Goal: Find specific page/section: Find specific page/section

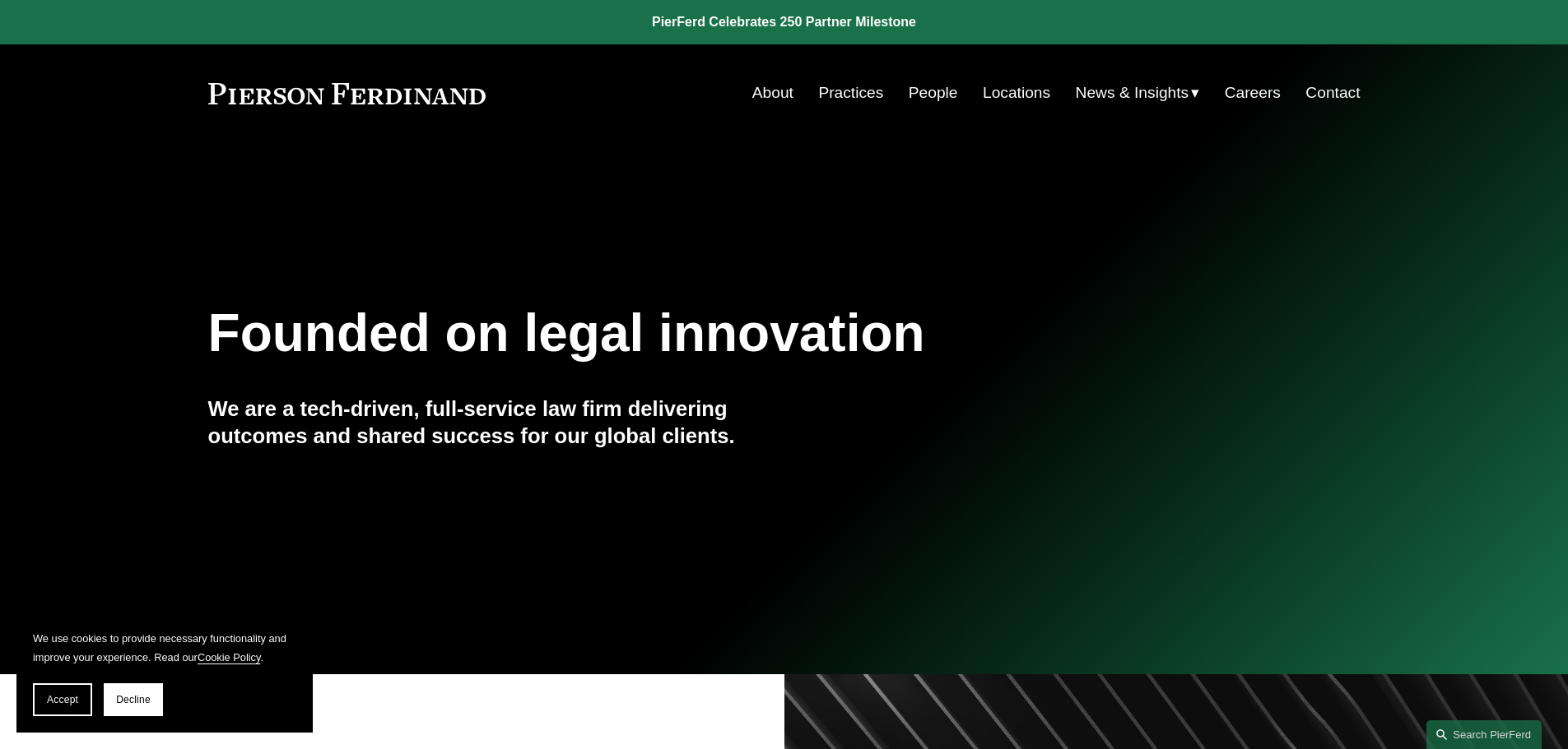
click at [58, 707] on button "Accept" at bounding box center [62, 700] width 60 height 33
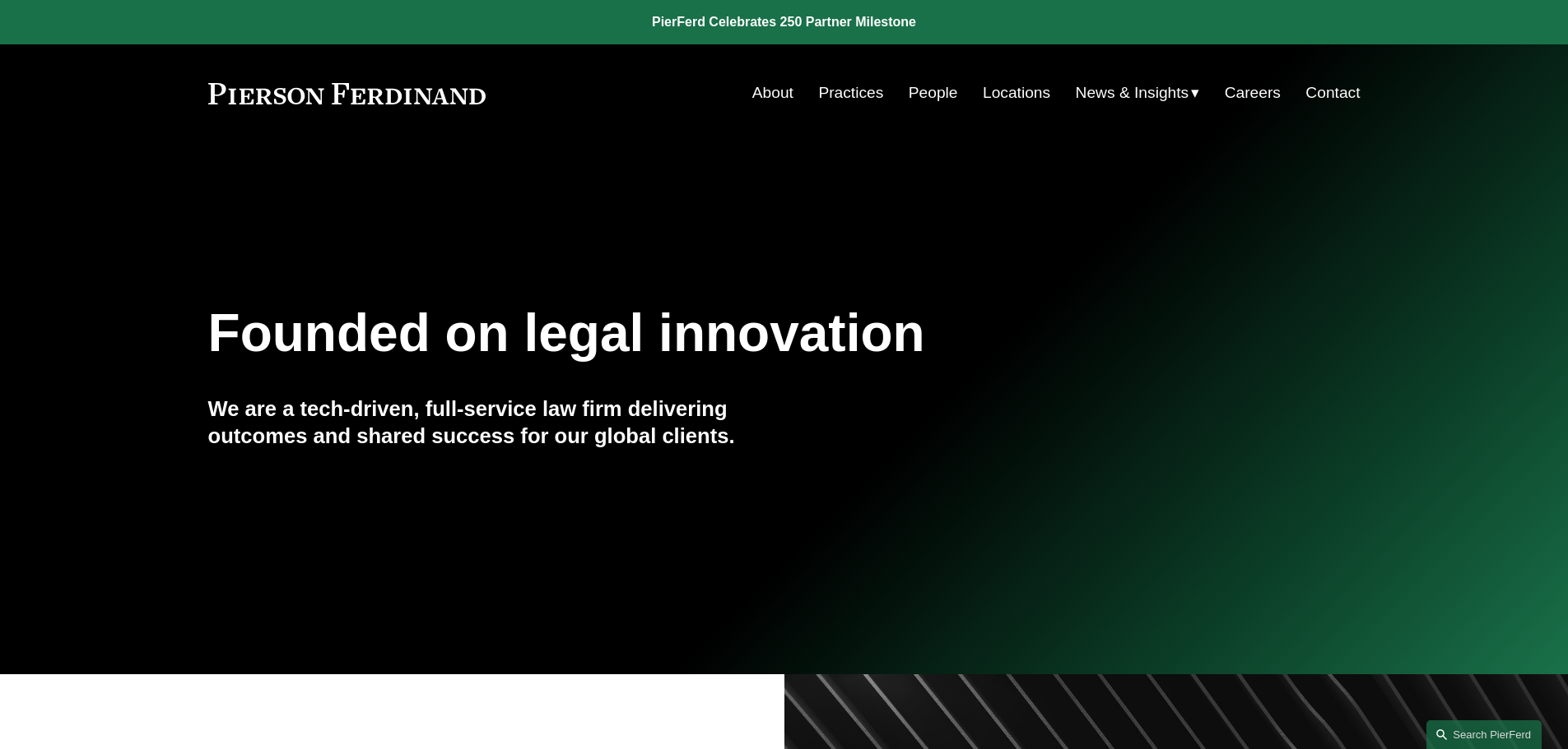
click at [848, 94] on link "Practices" at bounding box center [850, 93] width 65 height 32
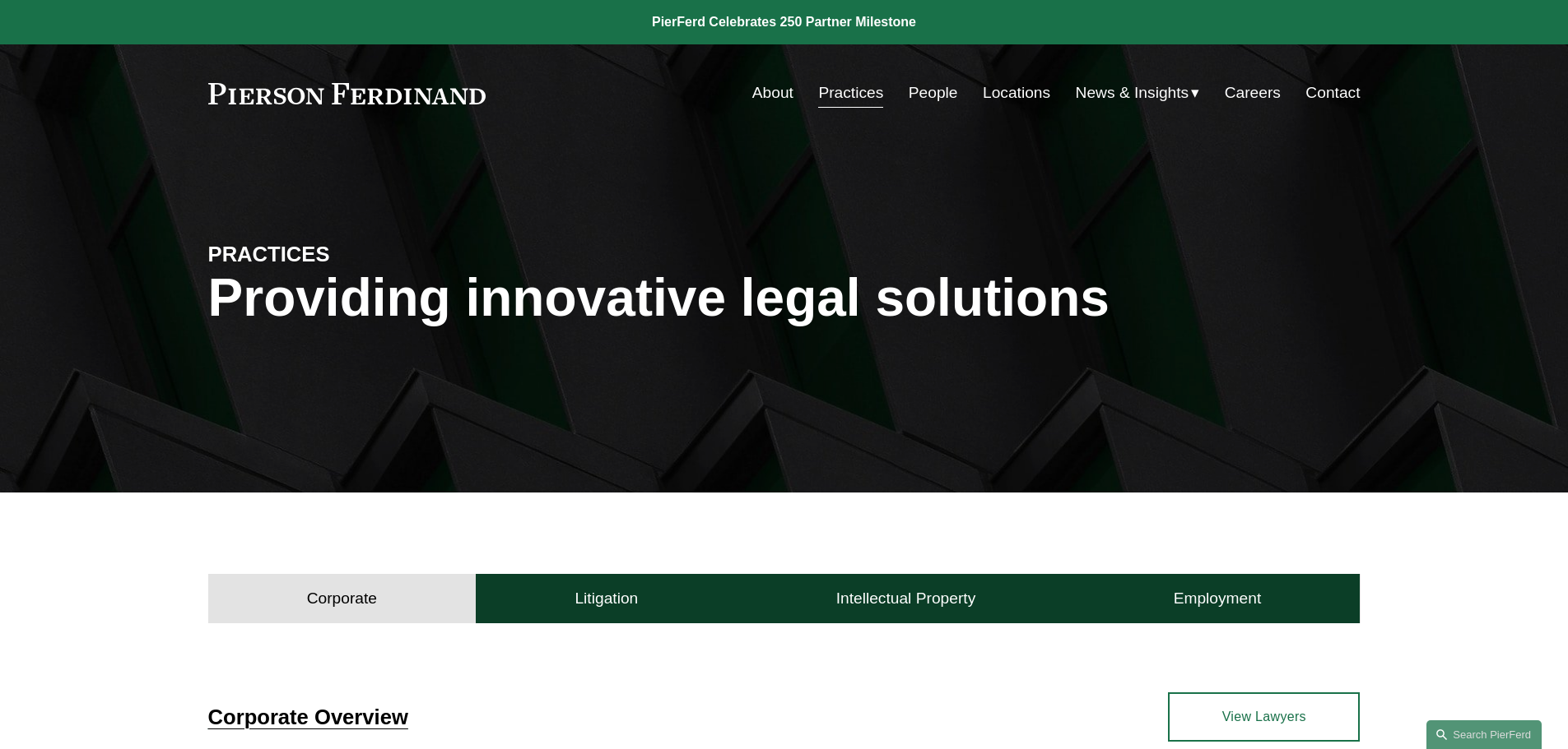
click at [936, 88] on link "People" at bounding box center [933, 93] width 50 height 32
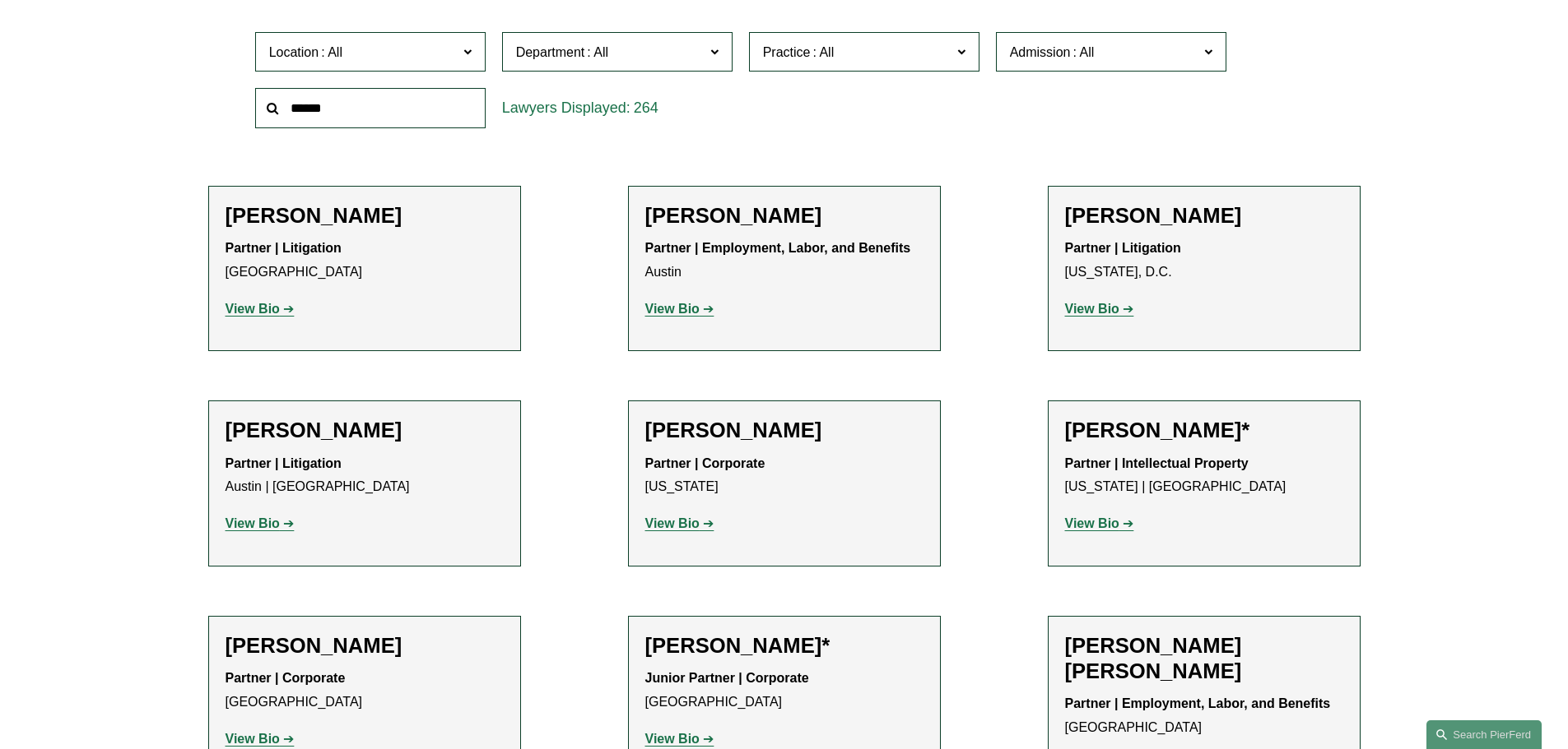
scroll to position [365, 0]
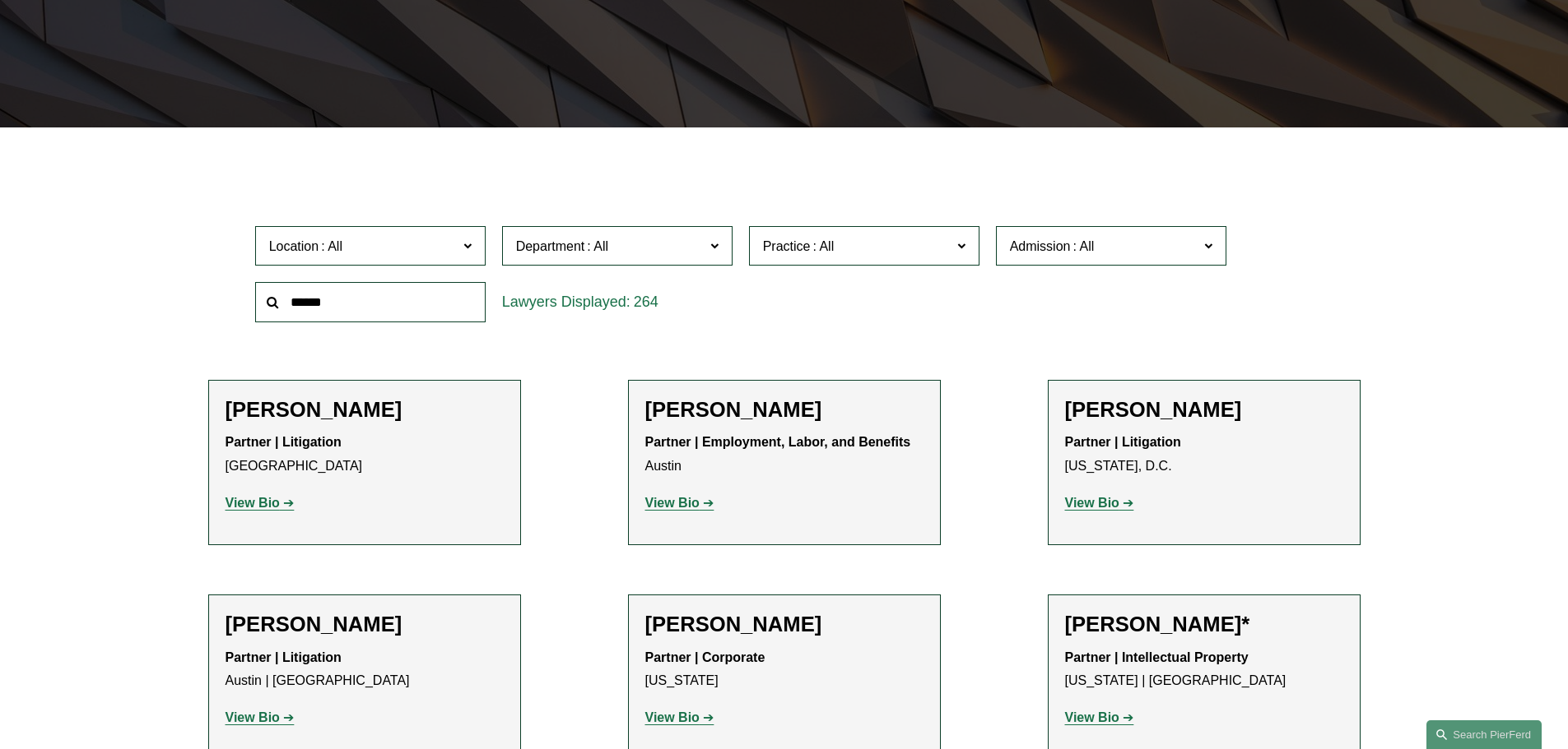
click at [470, 243] on span at bounding box center [466, 245] width 8 height 22
click at [0, 0] on link "Atlanta" at bounding box center [0, 0] width 0 height 0
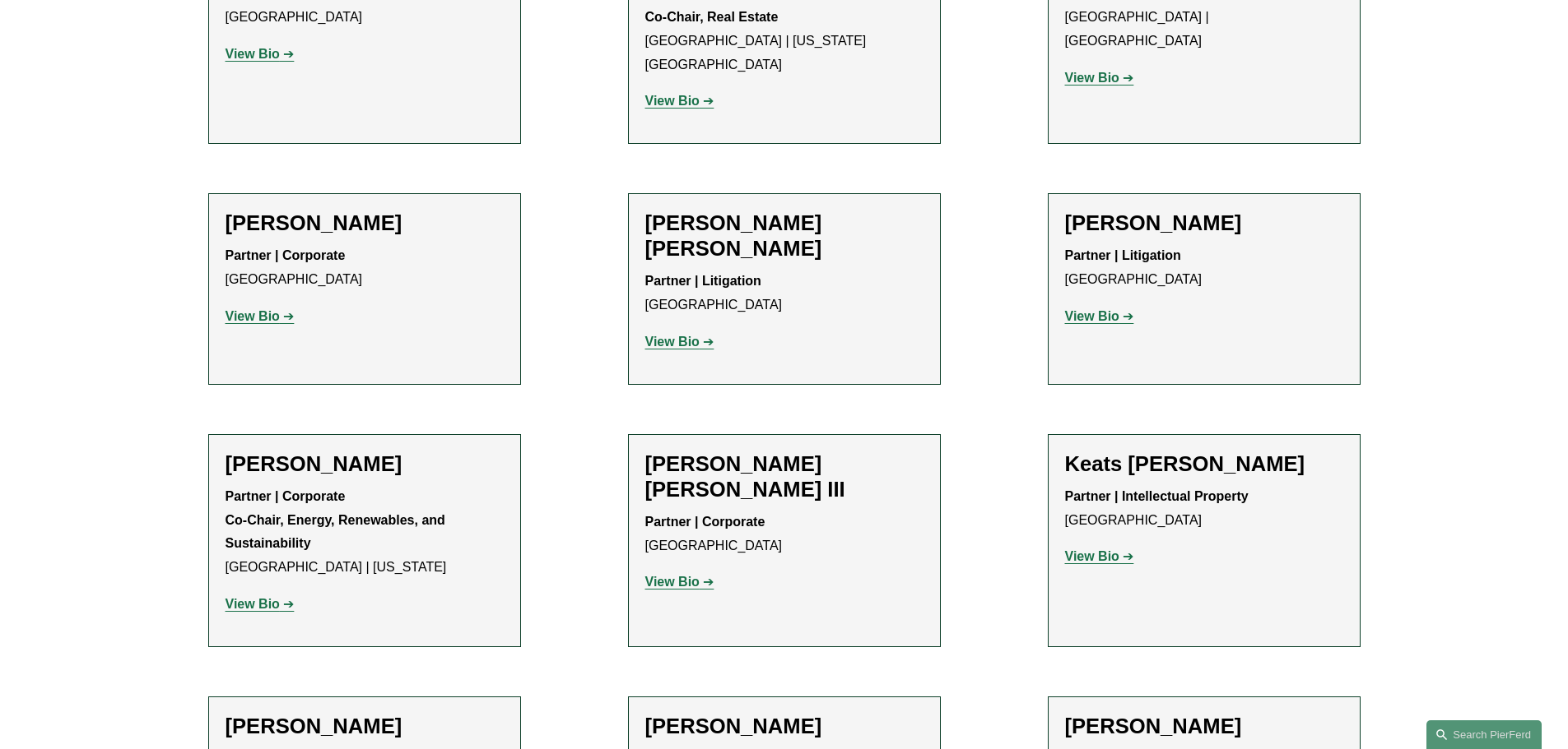
scroll to position [1805, 0]
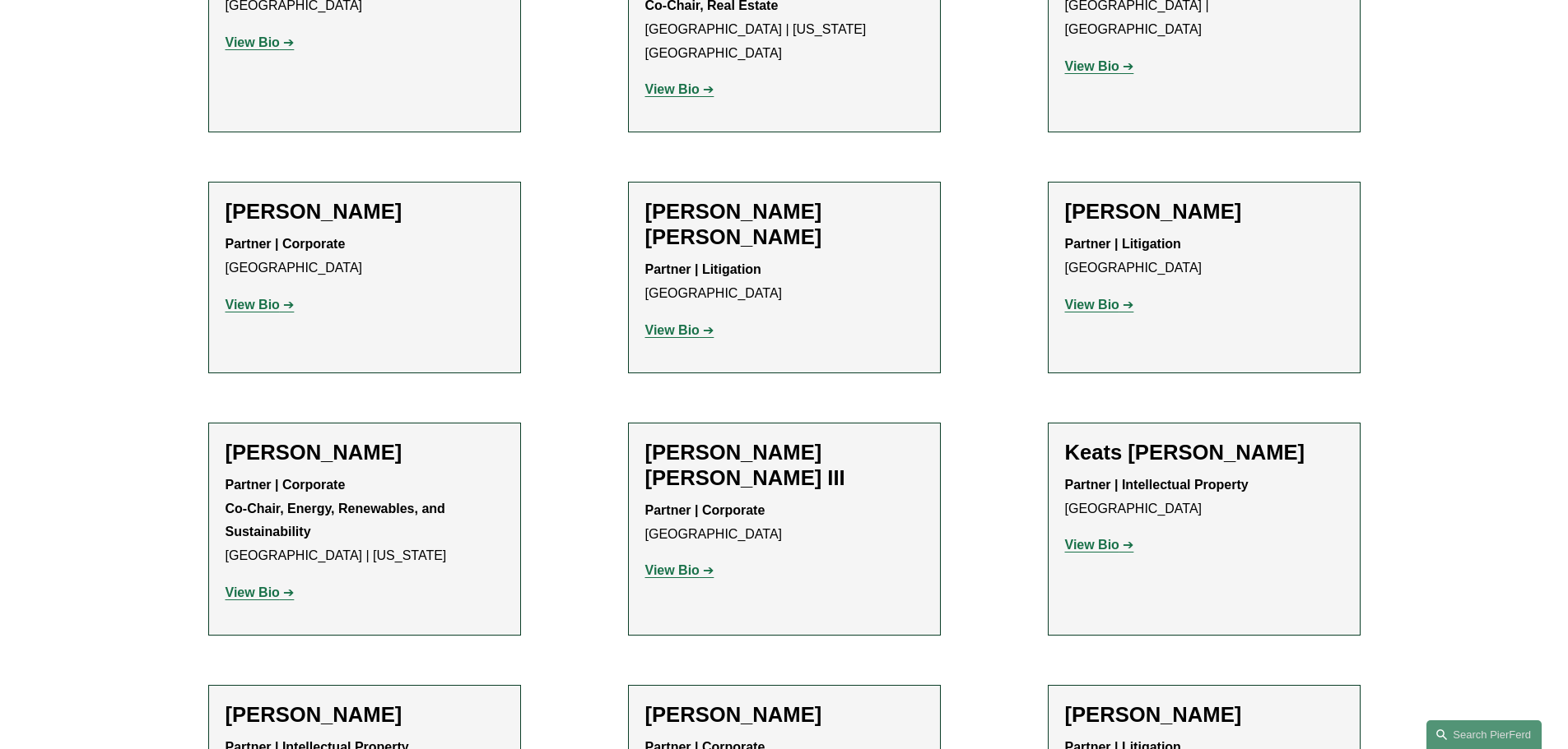
click at [264, 585] on strong "View Bio" at bounding box center [252, 592] width 54 height 14
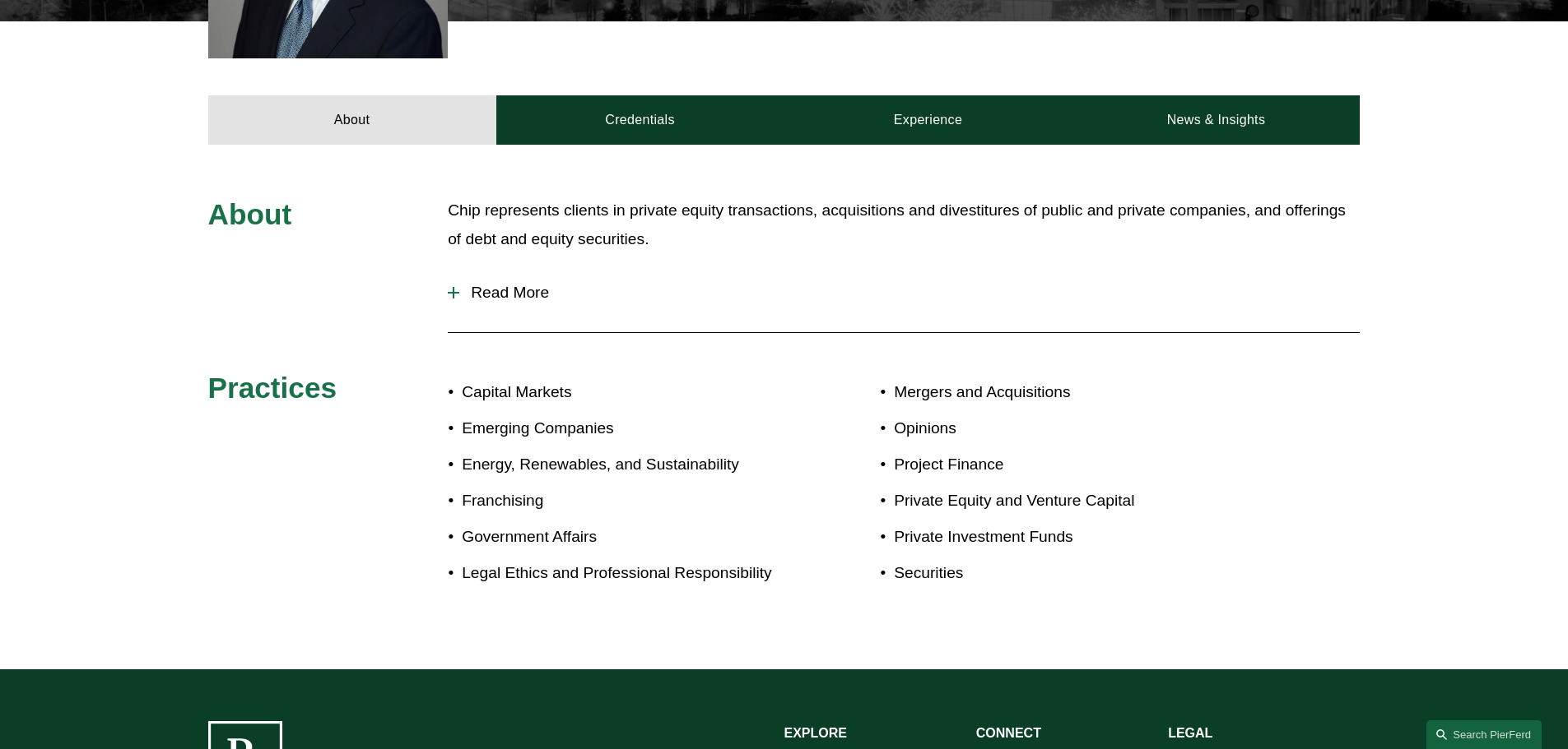
scroll to position [716, 0]
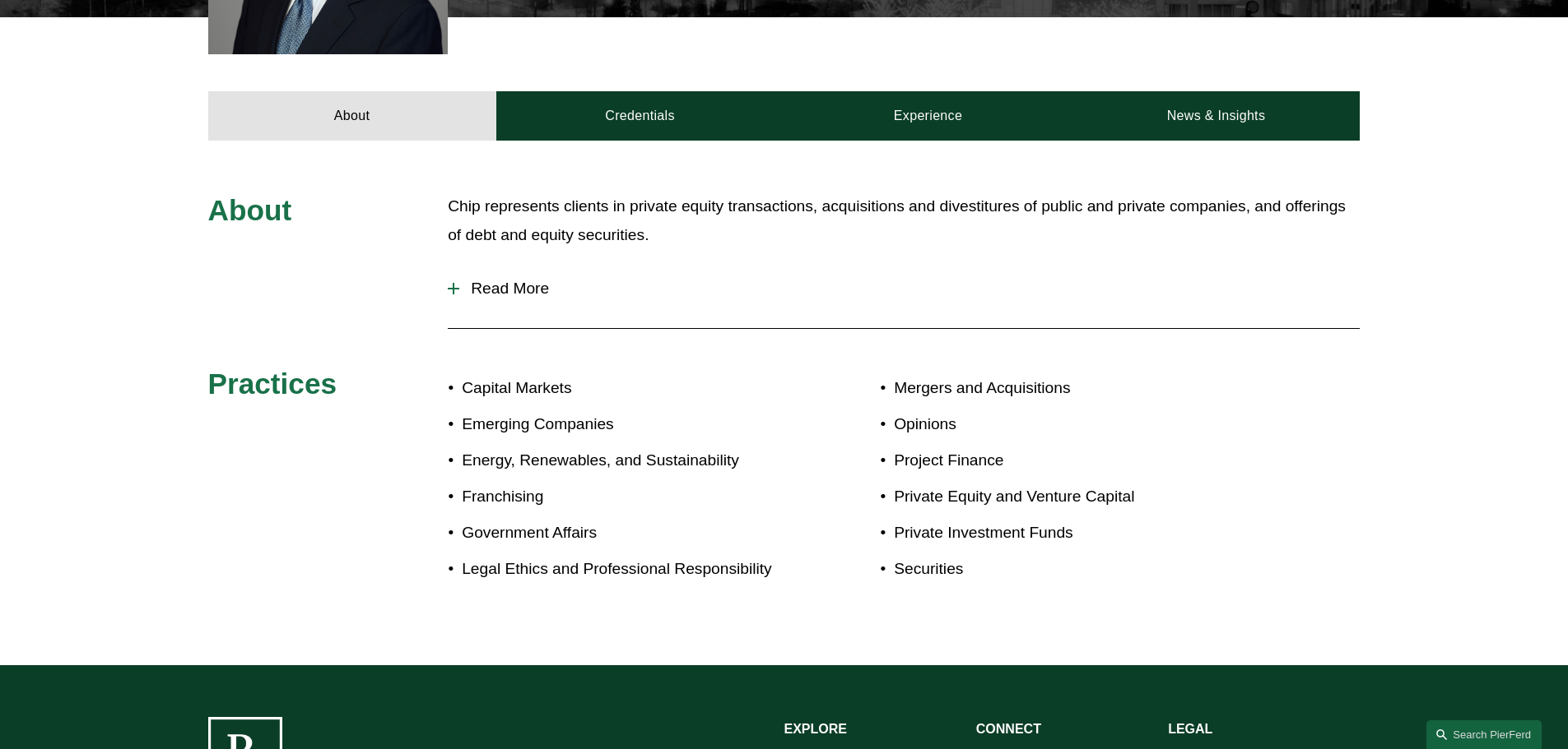
click at [506, 288] on span "Read More" at bounding box center [909, 289] width 900 height 18
